Goal: Information Seeking & Learning: Check status

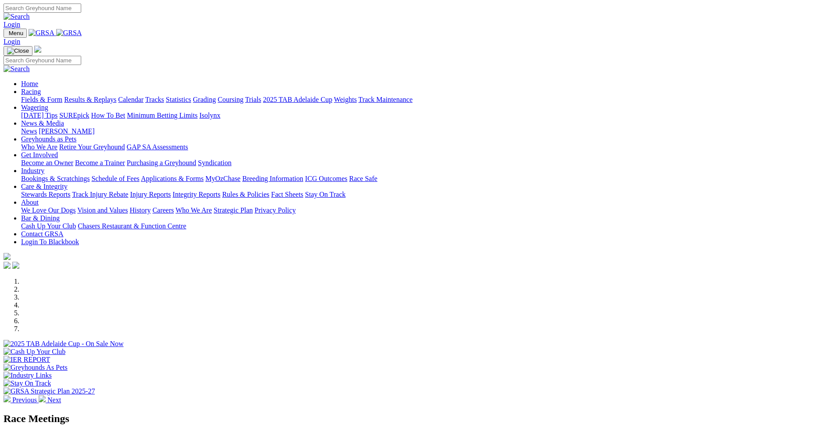
click at [70, 191] on link "Stewards Reports" at bounding box center [45, 194] width 49 height 7
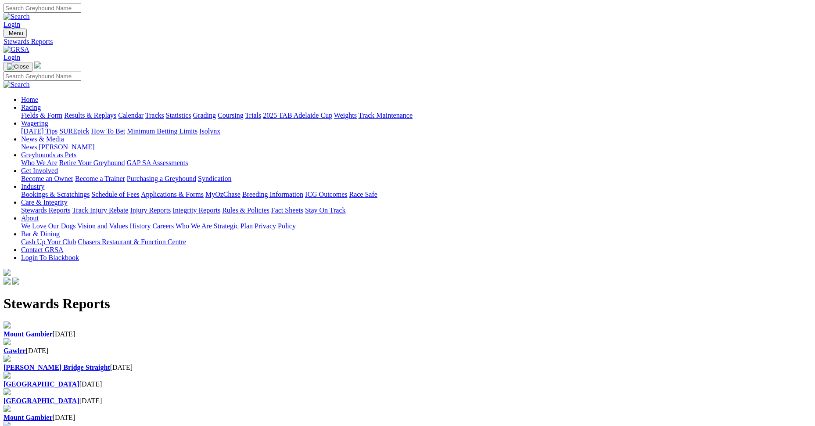
click at [175, 330] on div "Mount Gambier 14 Aug 2025" at bounding box center [408, 334] width 808 height 8
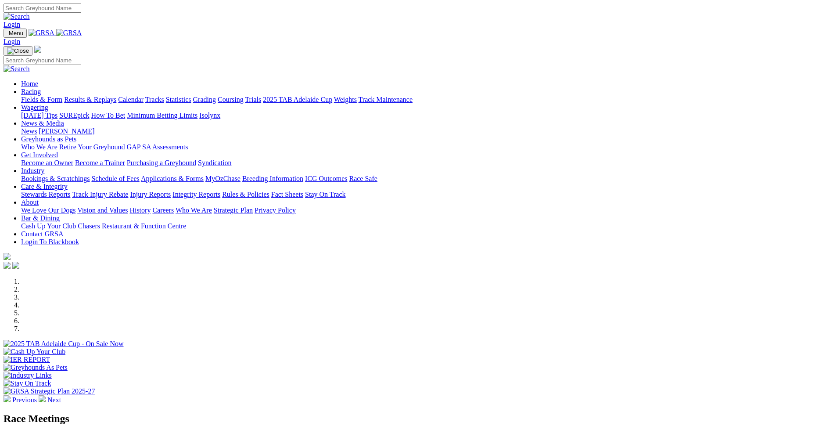
click at [41, 88] on link "Racing" at bounding box center [31, 91] width 20 height 7
click at [116, 96] on link "Results & Replays" at bounding box center [90, 99] width 52 height 7
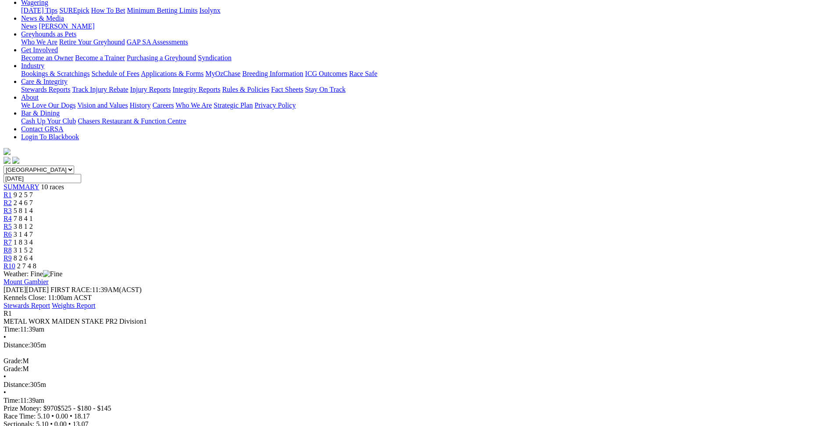
scroll to position [88, 0]
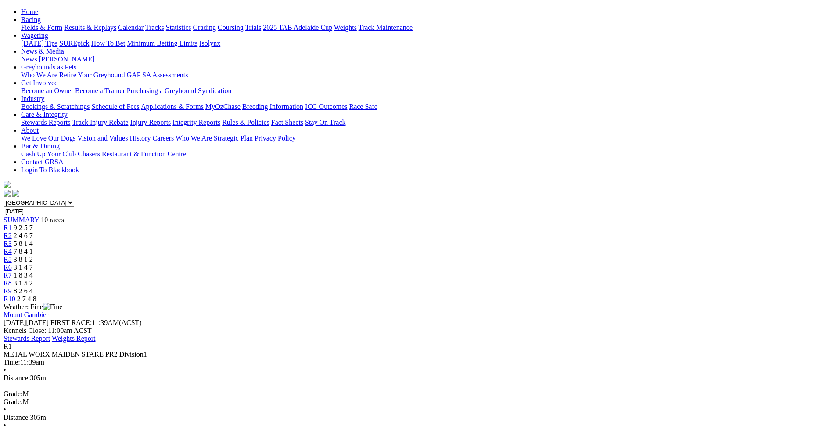
click at [12, 232] on link "R2" at bounding box center [8, 235] width 8 height 7
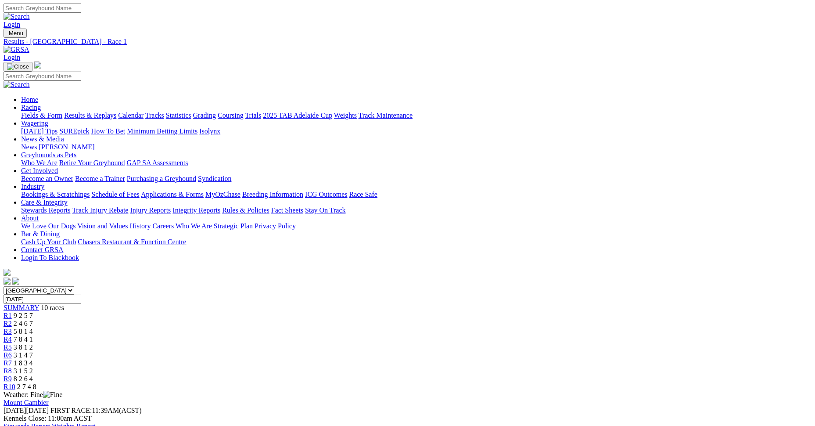
click at [70, 206] on link "Stewards Reports" at bounding box center [45, 209] width 49 height 7
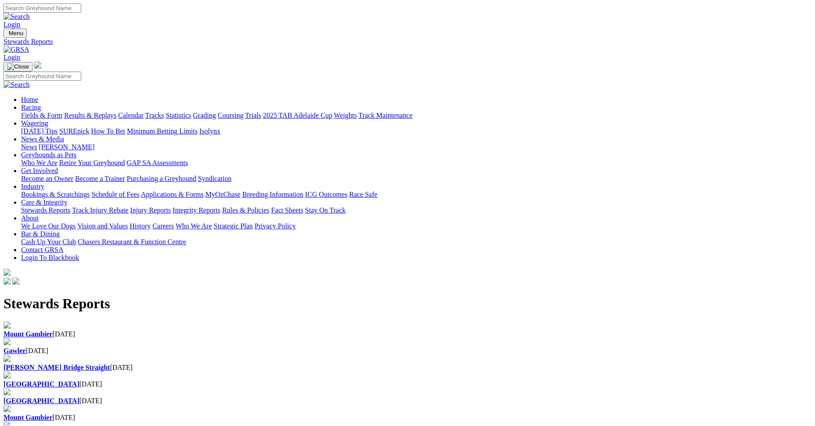
click at [168, 330] on div "Mount Gambier 14 Aug 2025" at bounding box center [408, 334] width 808 height 8
click at [41, 104] on link "Racing" at bounding box center [31, 107] width 20 height 7
click at [116, 112] on link "Results & Replays" at bounding box center [90, 115] width 52 height 7
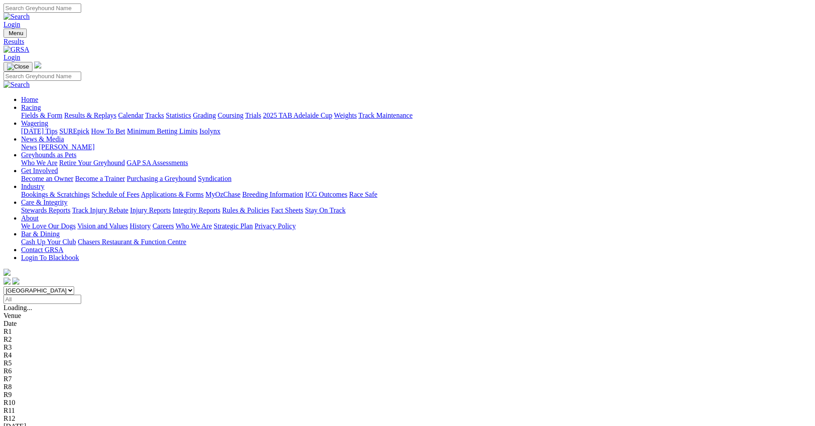
click at [62, 112] on link "Fields & Form" at bounding box center [41, 115] width 41 height 7
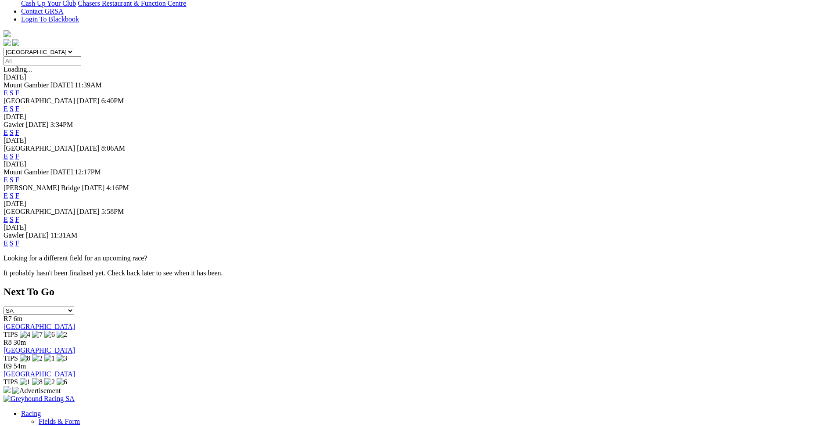
scroll to position [263, 0]
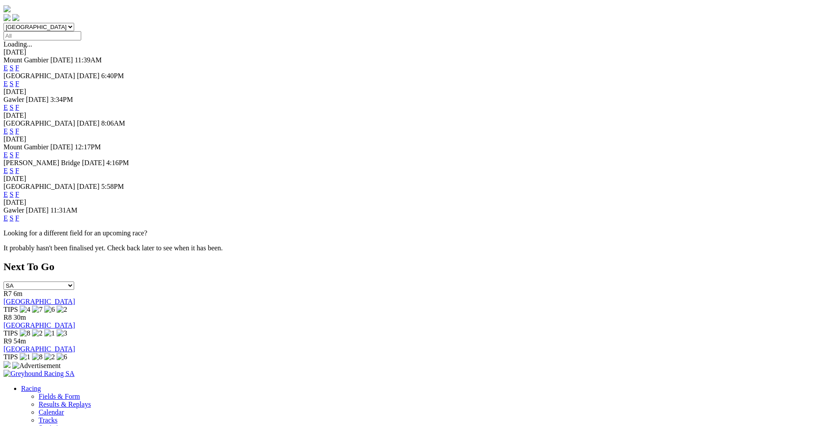
click at [19, 151] on link "F" at bounding box center [17, 154] width 4 height 7
